Goal: Information Seeking & Learning: Understand process/instructions

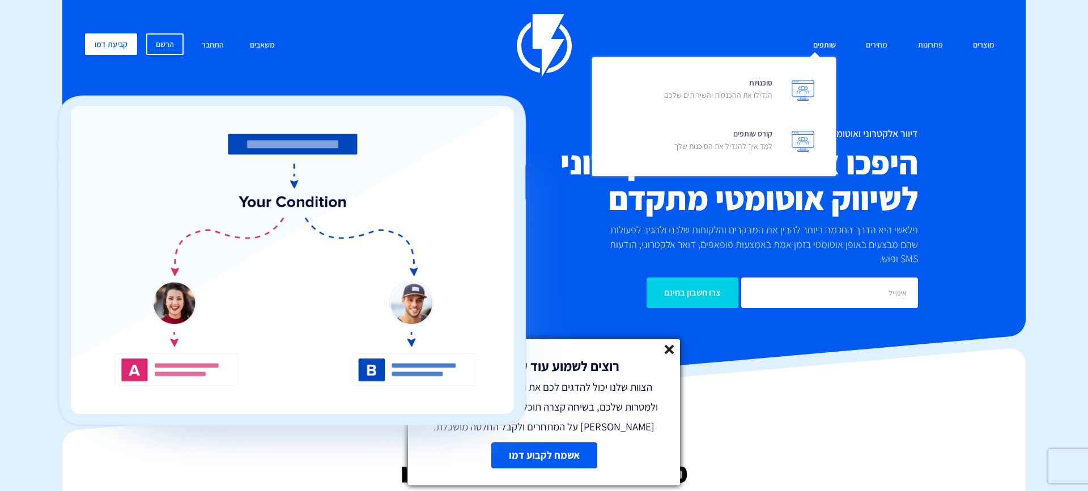
click at [823, 52] on link "שותפים" at bounding box center [825, 45] width 40 height 24
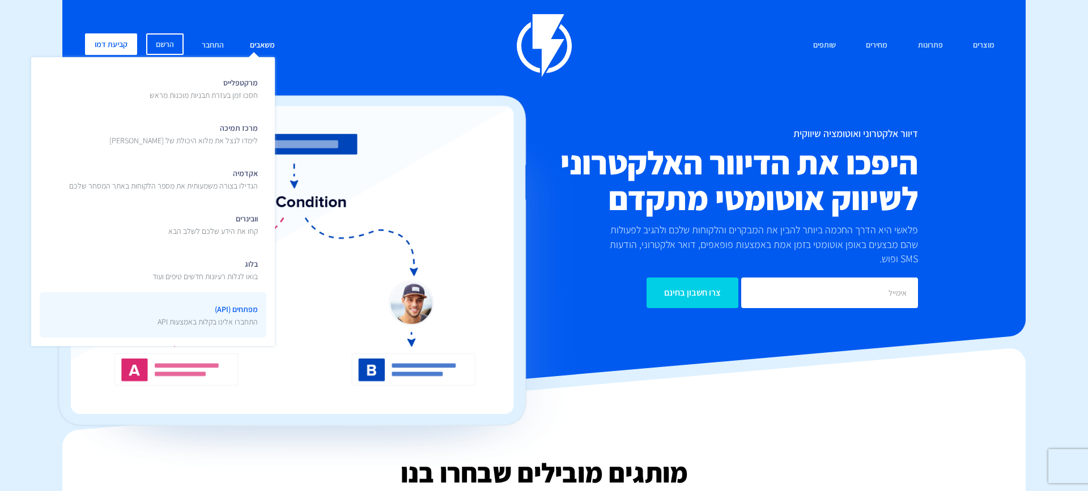
click at [203, 318] on p "התחברו אלינו בקלות באמצעות API" at bounding box center [208, 321] width 100 height 11
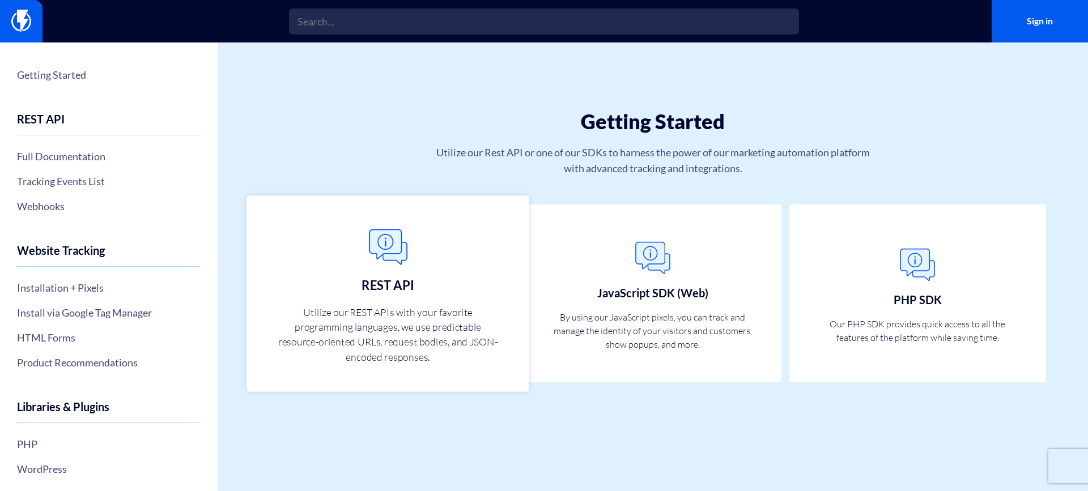
click at [395, 245] on img at bounding box center [388, 248] width 50 height 50
click at [313, 277] on link "REST API Utilize our REST APIs with your favorite programming languages, we use…" at bounding box center [388, 293] width 282 height 196
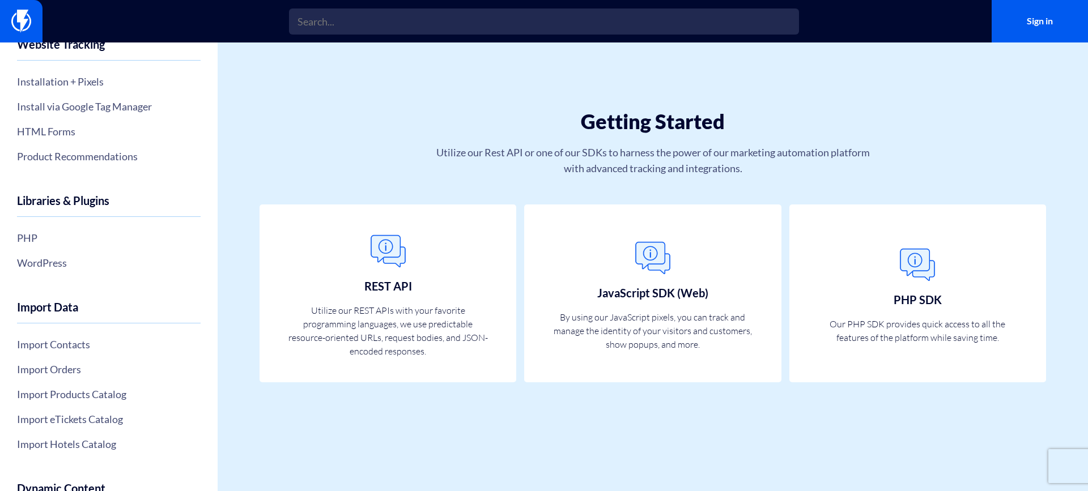
scroll to position [208, 0]
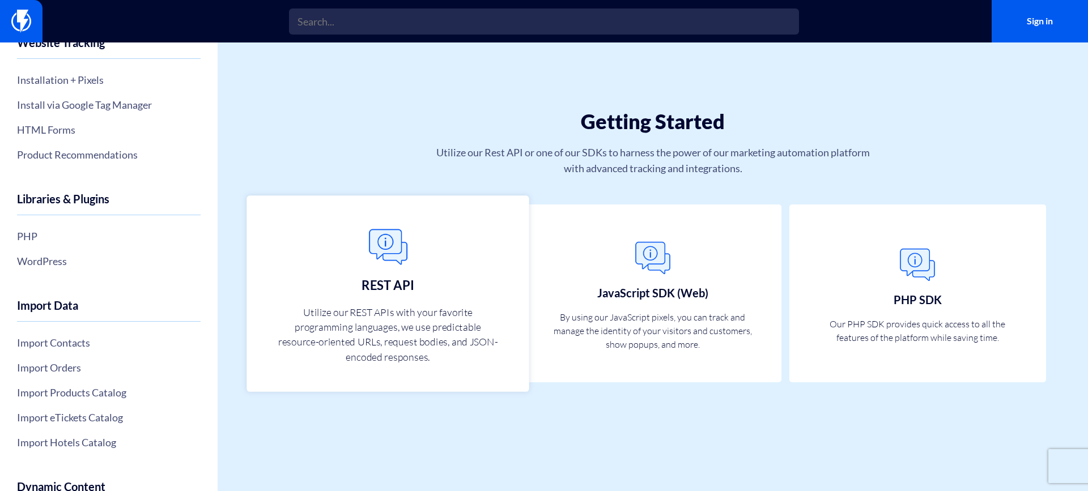
click at [317, 277] on link "REST API Utilize our REST APIs with your favorite programming languages, we use…" at bounding box center [388, 293] width 282 height 196
